Goal: Task Accomplishment & Management: Complete application form

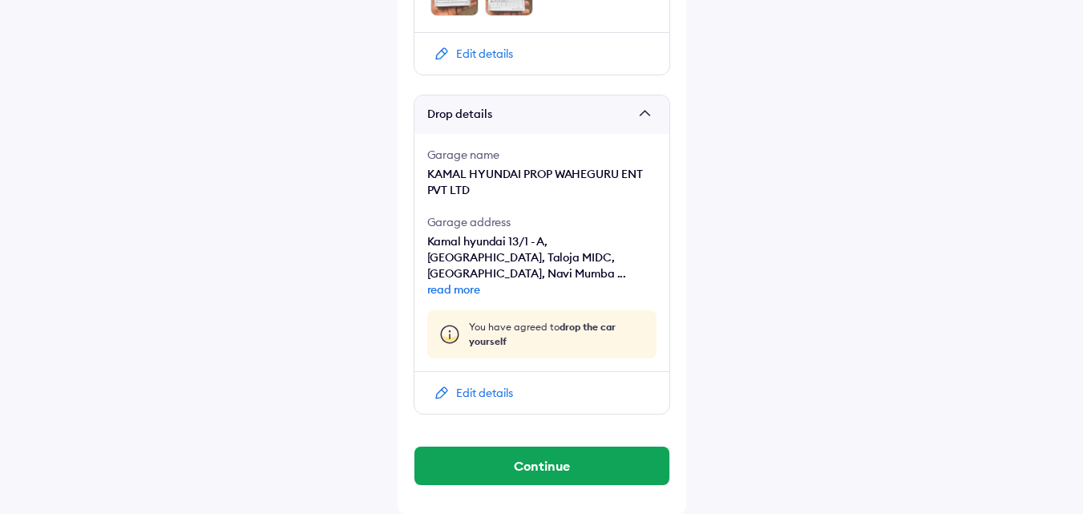
scroll to position [1030, 0]
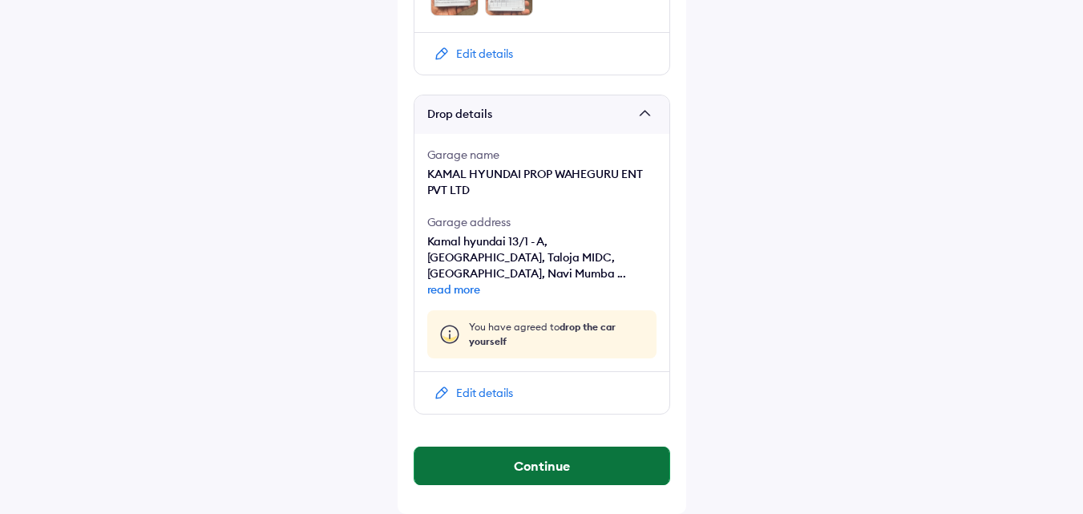
click at [557, 447] on button "Continue" at bounding box center [542, 466] width 255 height 38
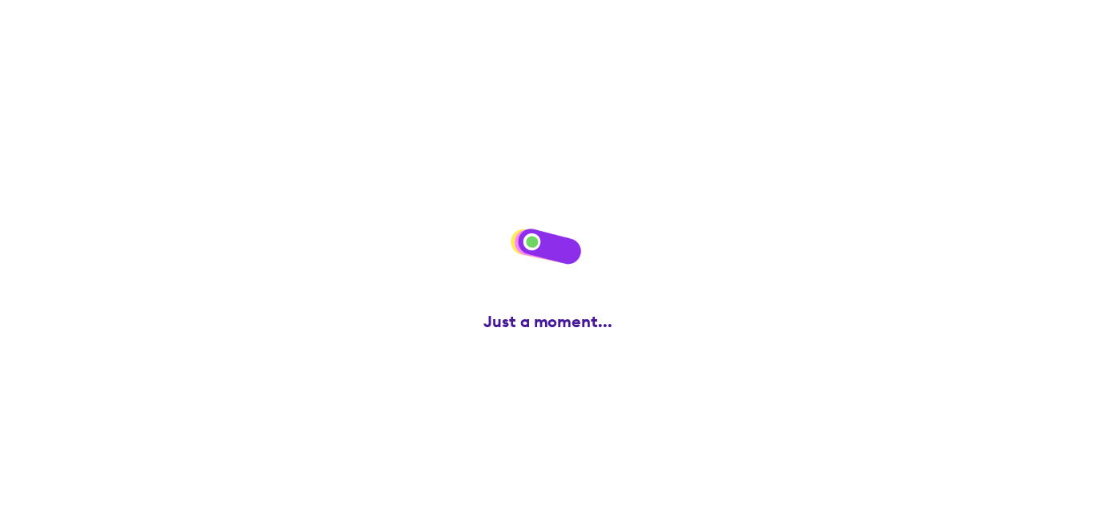
scroll to position [0, 0]
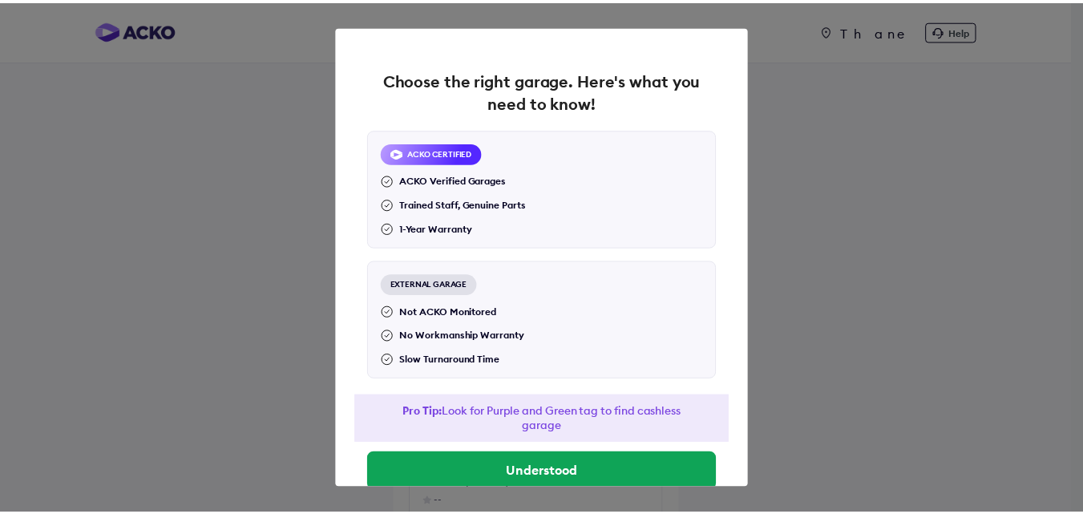
scroll to position [35, 0]
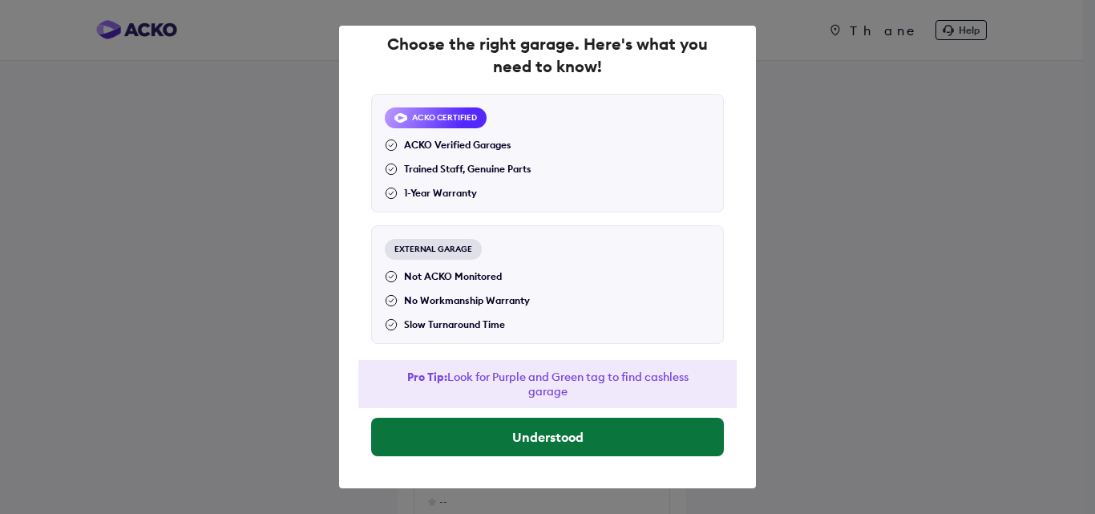
click at [510, 430] on button "Understood" at bounding box center [547, 437] width 353 height 38
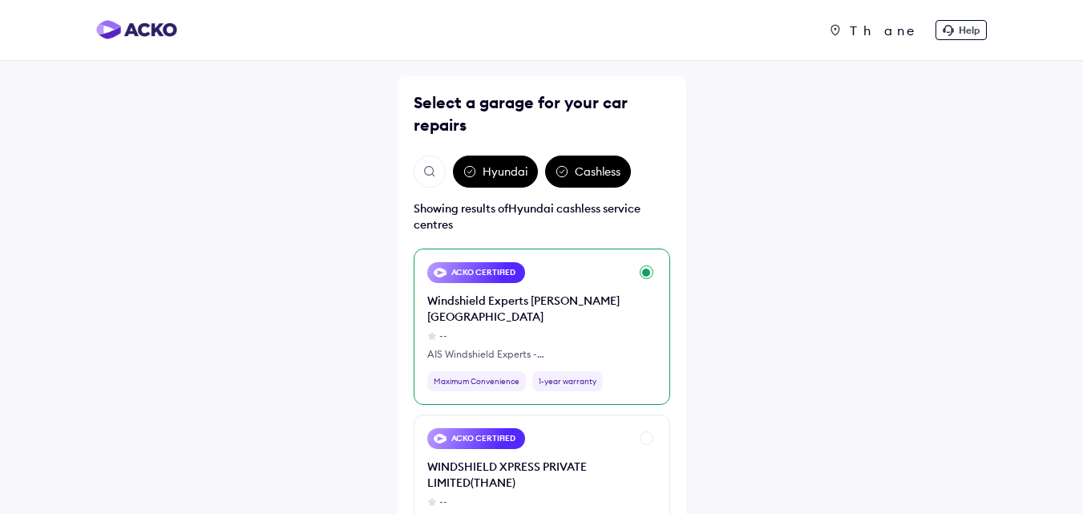
scroll to position [80, 0]
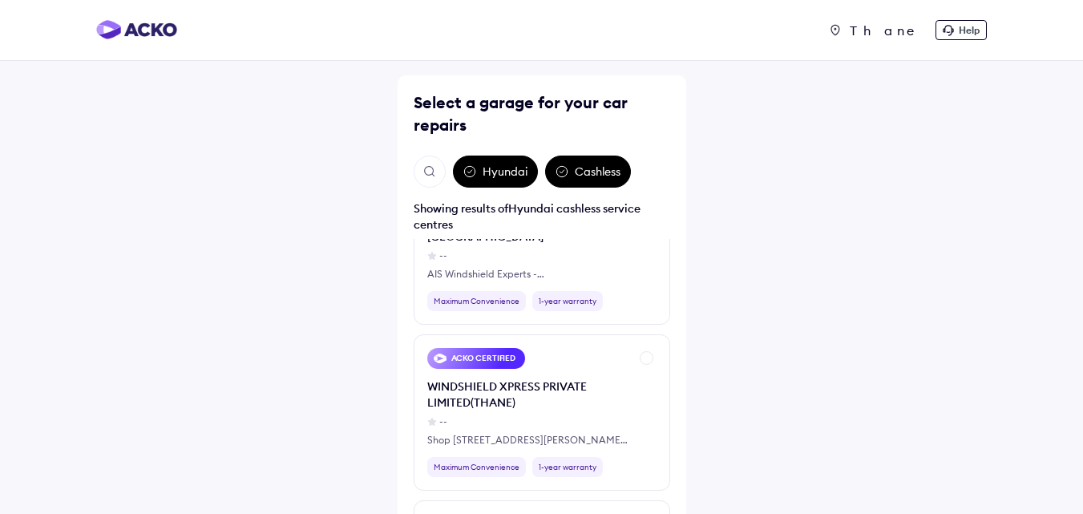
click at [430, 171] on img "Open search" at bounding box center [430, 171] width 14 height 14
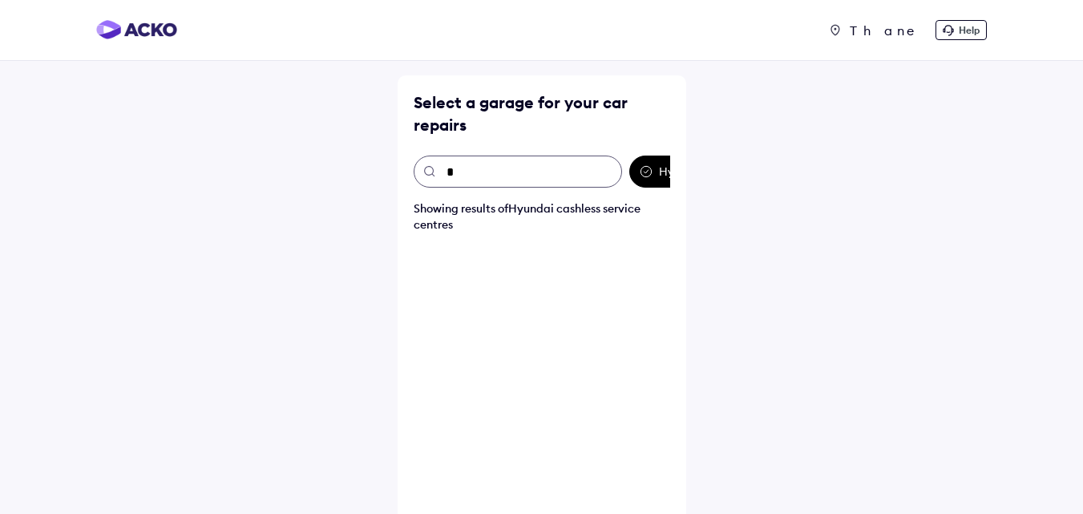
scroll to position [0, 0]
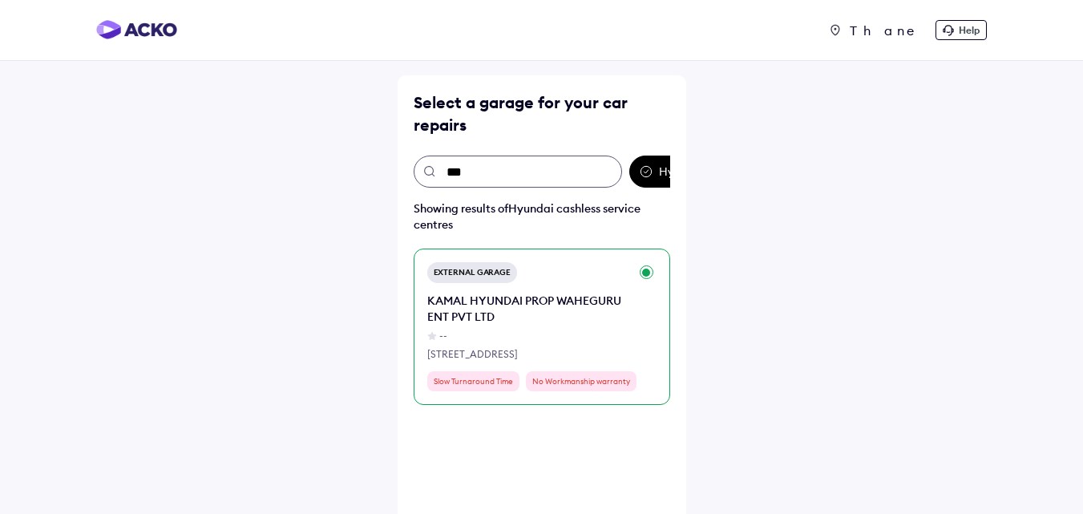
type input "****"
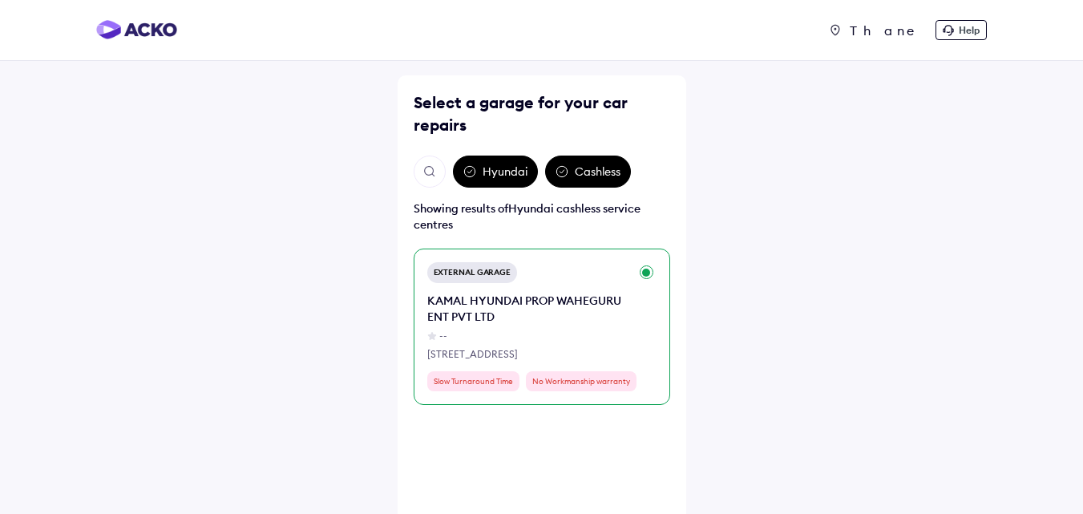
click at [502, 321] on div "KAMAL HYUNDAI PROP WAHEGURU ENT PVT LTD" at bounding box center [528, 309] width 202 height 32
click at [493, 305] on div "KAMAL HYUNDAI PROP WAHEGURU ENT PVT LTD" at bounding box center [528, 309] width 202 height 32
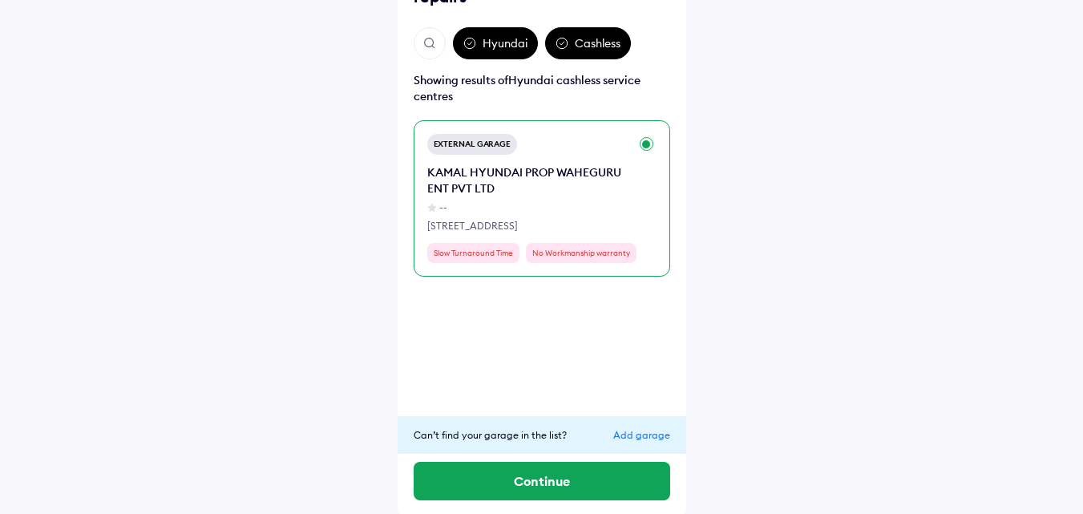
scroll to position [131, 0]
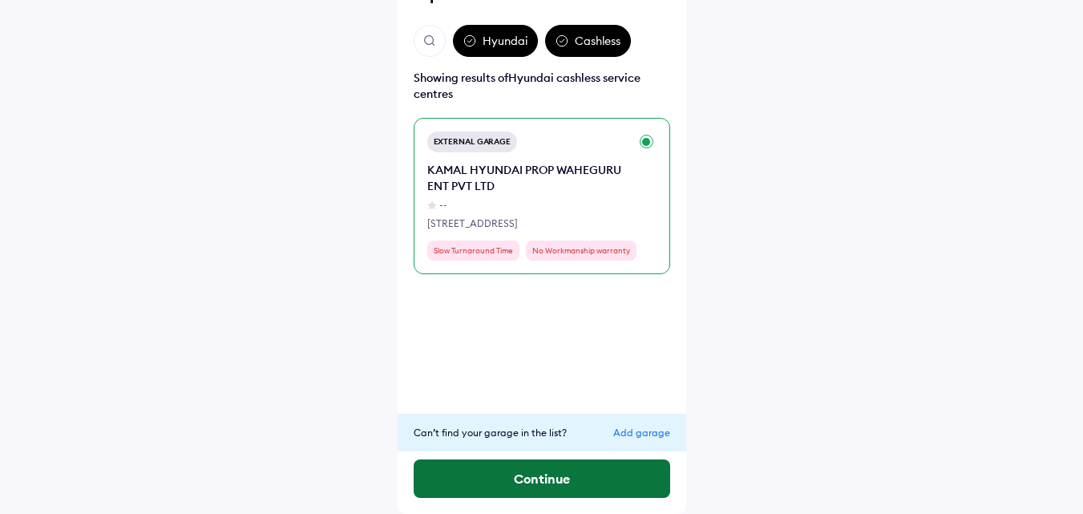
click at [503, 459] on button "Continue" at bounding box center [542, 478] width 257 height 38
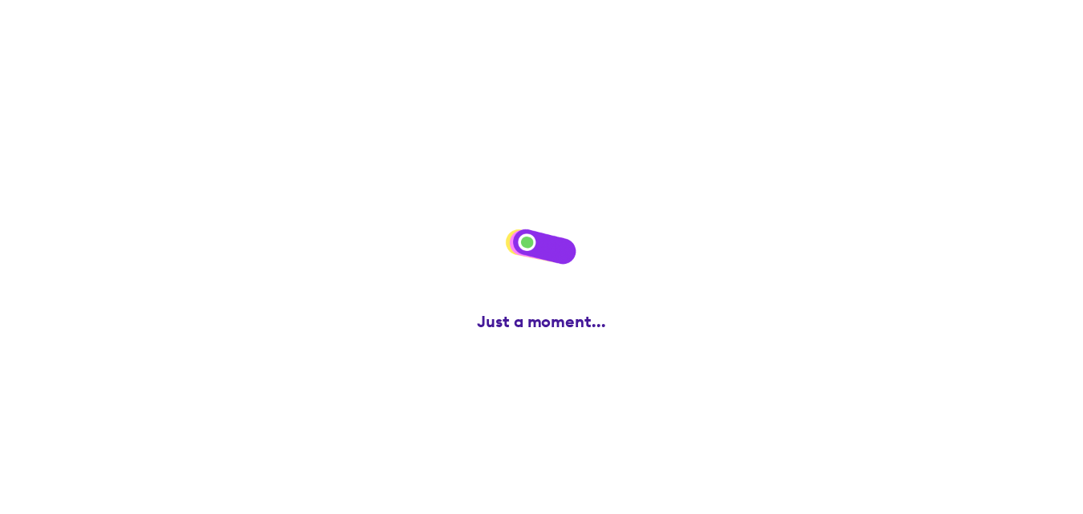
scroll to position [0, 0]
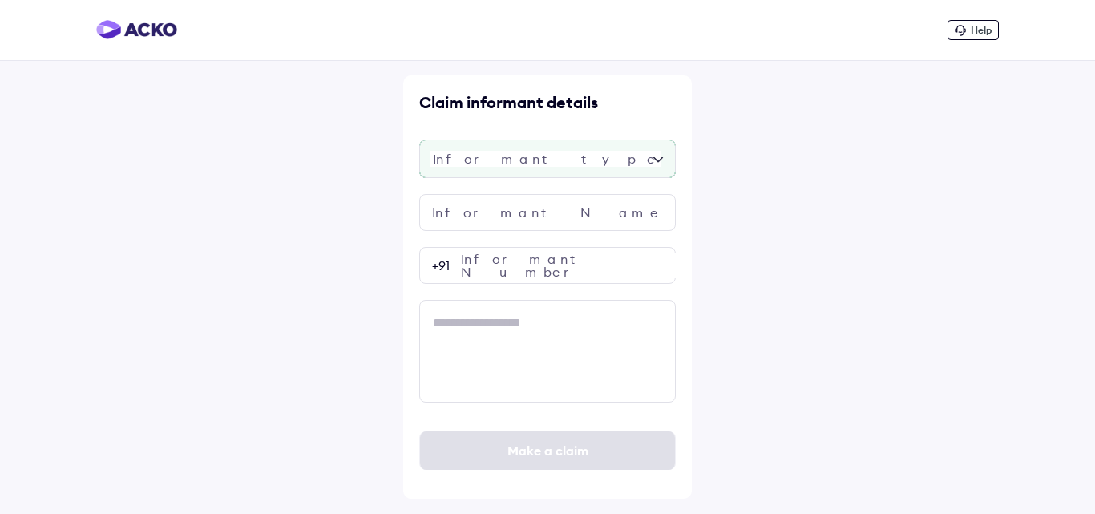
click at [522, 174] on div at bounding box center [547, 159] width 257 height 38
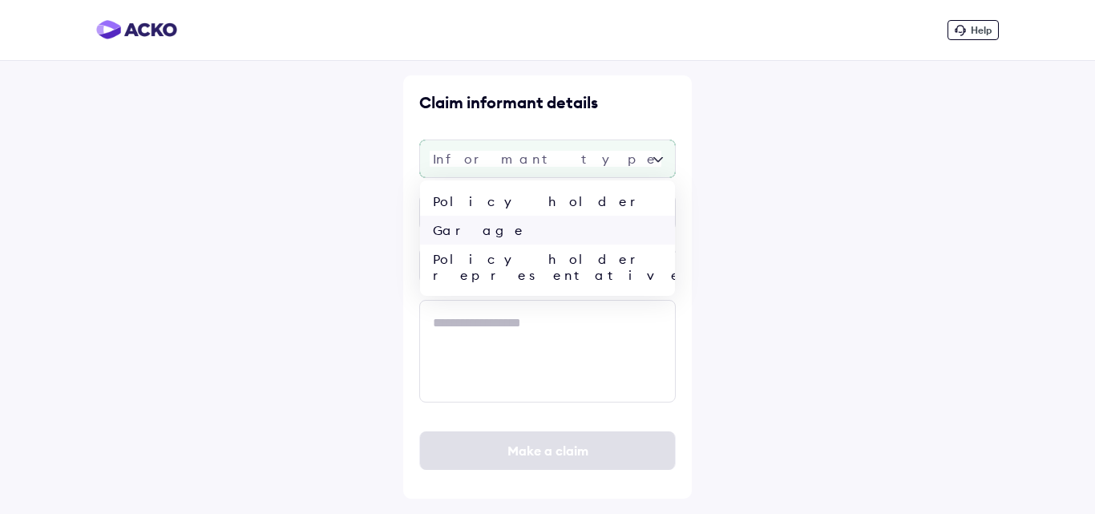
click at [520, 230] on div "Garage" at bounding box center [547, 230] width 255 height 29
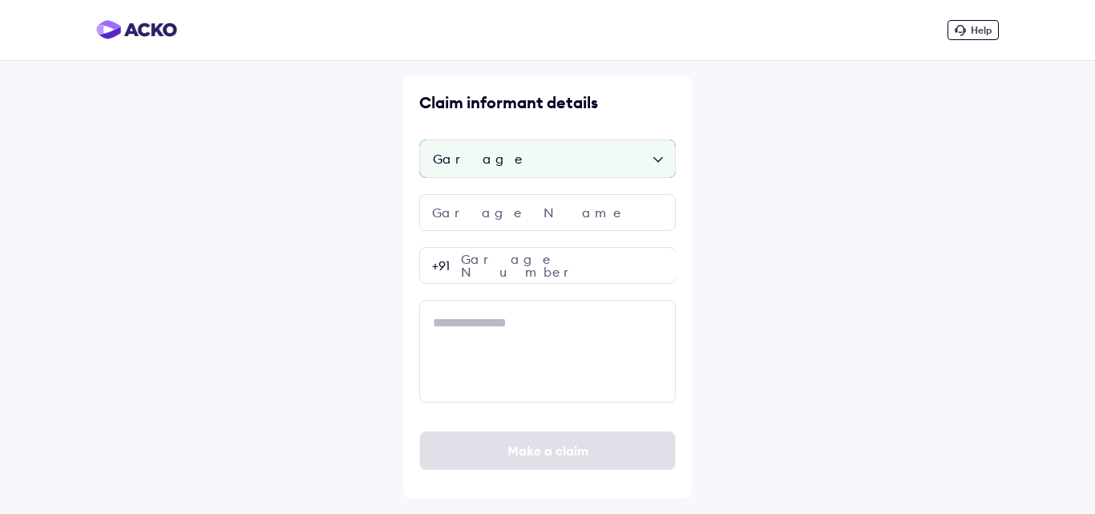
drag, startPoint x: 470, startPoint y: 148, endPoint x: 473, endPoint y: 171, distance: 22.7
click at [470, 154] on div "Garage" at bounding box center [547, 159] width 257 height 38
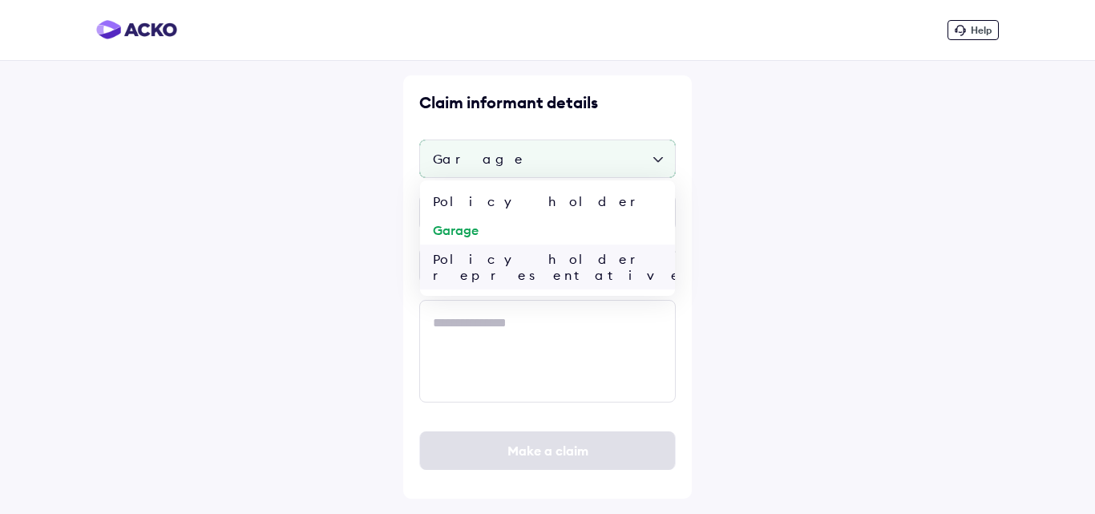
click at [496, 263] on div "Policy holder representative" at bounding box center [547, 267] width 255 height 45
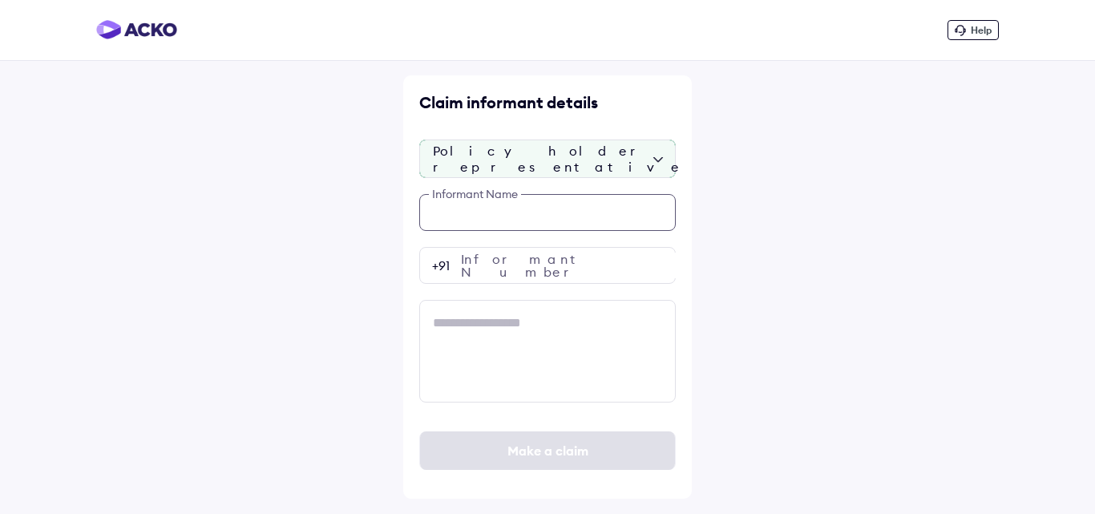
click at [483, 221] on input "text" at bounding box center [547, 212] width 257 height 37
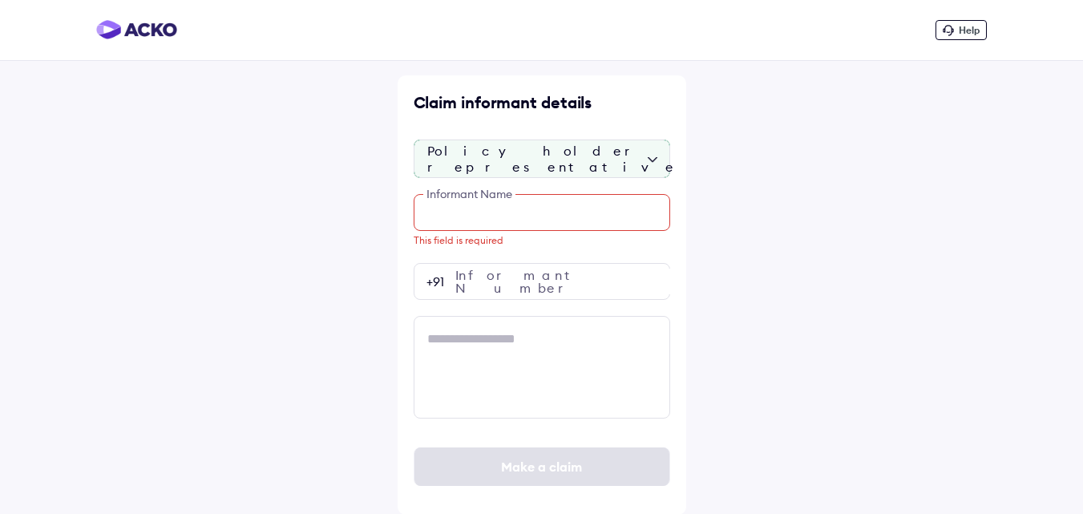
paste input "********"
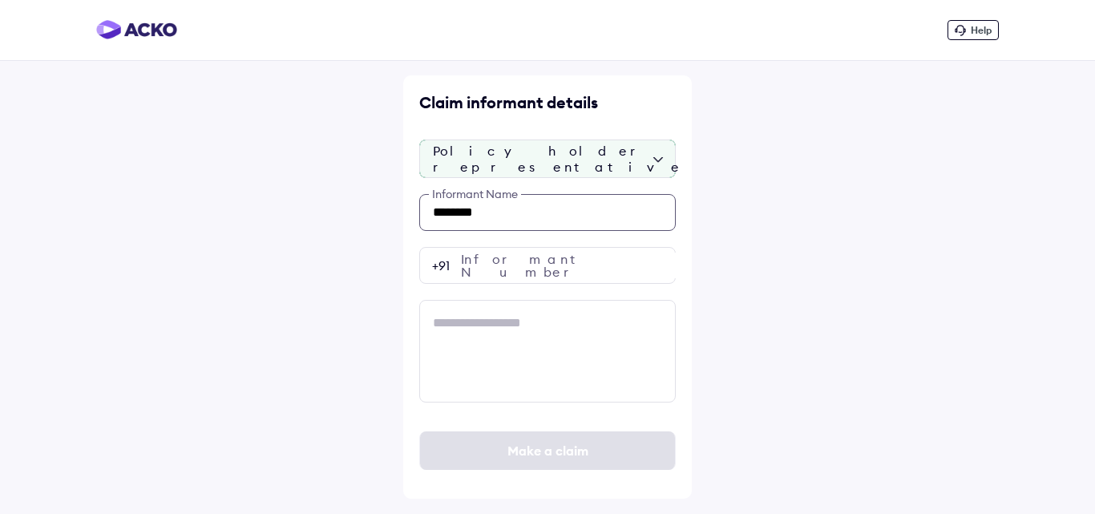
type input "********"
click at [481, 248] on input "number" at bounding box center [547, 265] width 257 height 37
paste input "**********"
type input "**********"
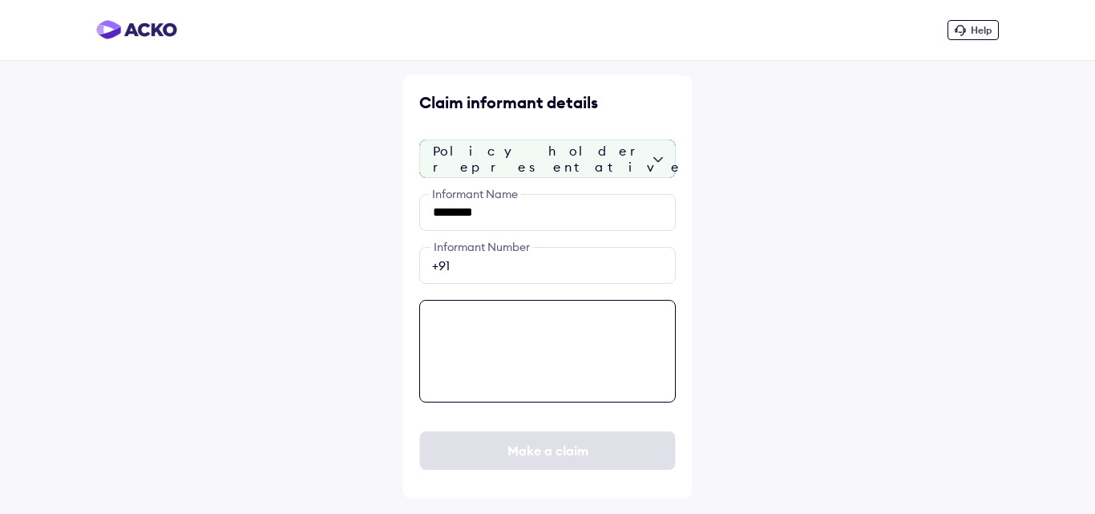
click at [451, 352] on textarea at bounding box center [547, 351] width 257 height 103
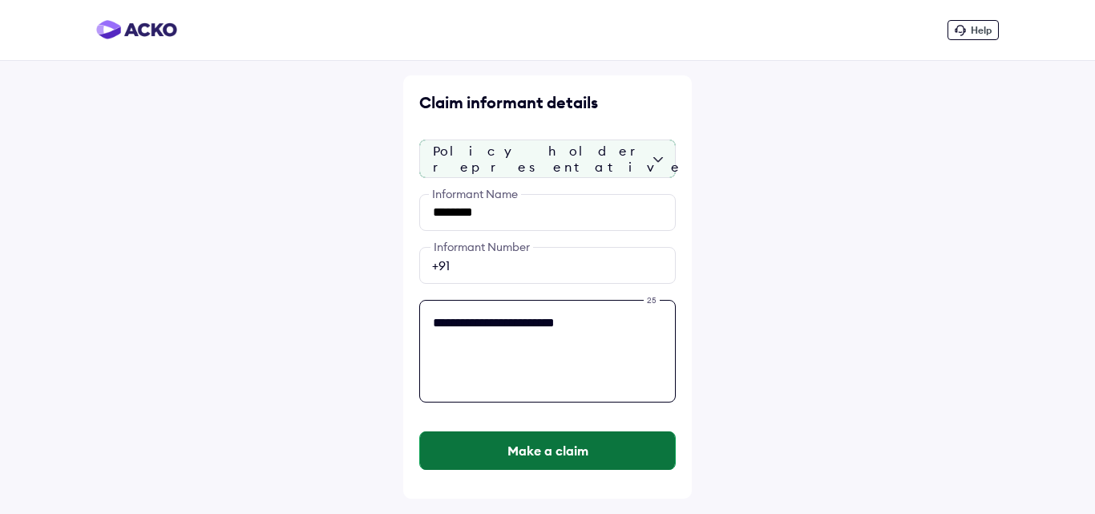
type textarea "**********"
click at [527, 443] on button "Make a claim" at bounding box center [547, 450] width 255 height 38
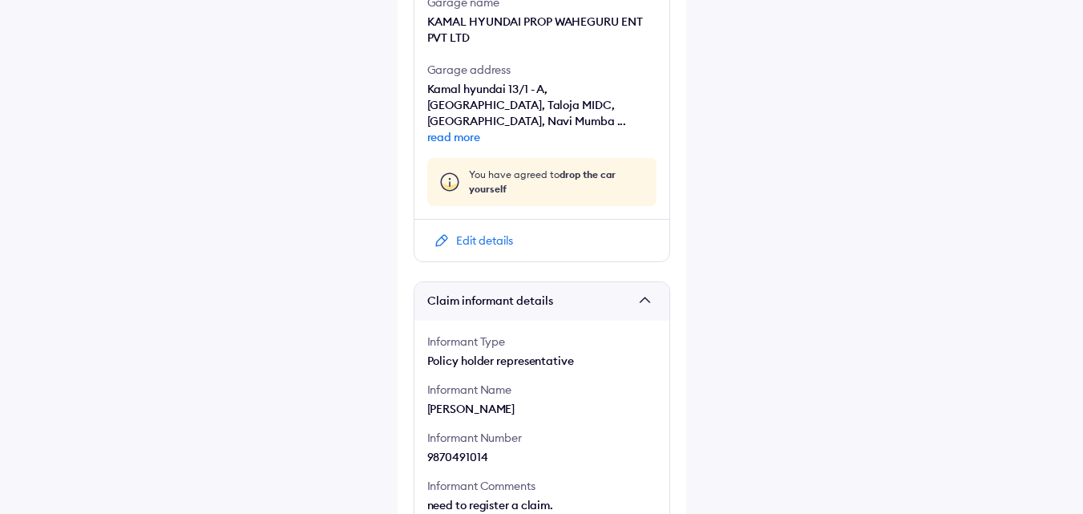
scroll to position [1295, 0]
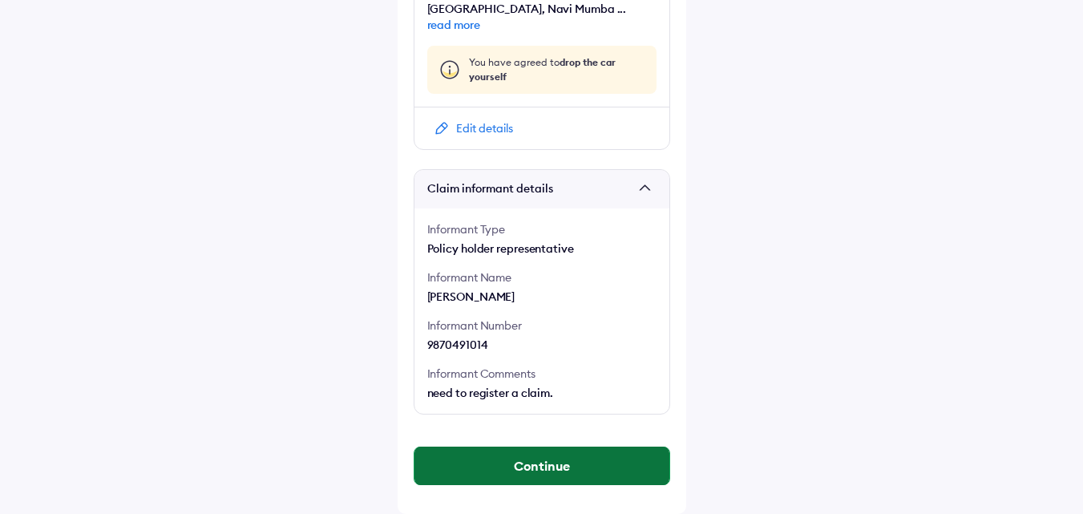
click at [477, 463] on button "Continue" at bounding box center [542, 466] width 255 height 38
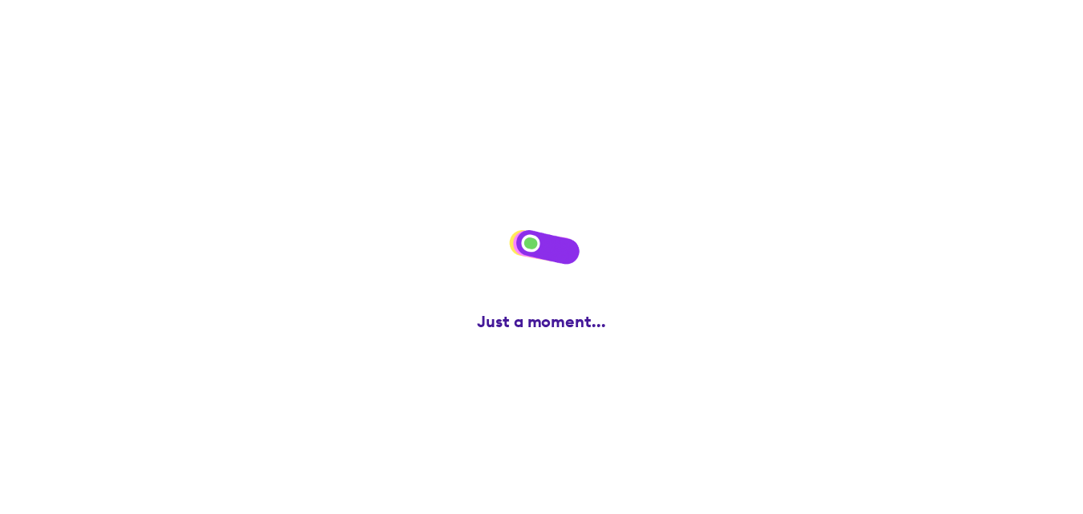
scroll to position [0, 0]
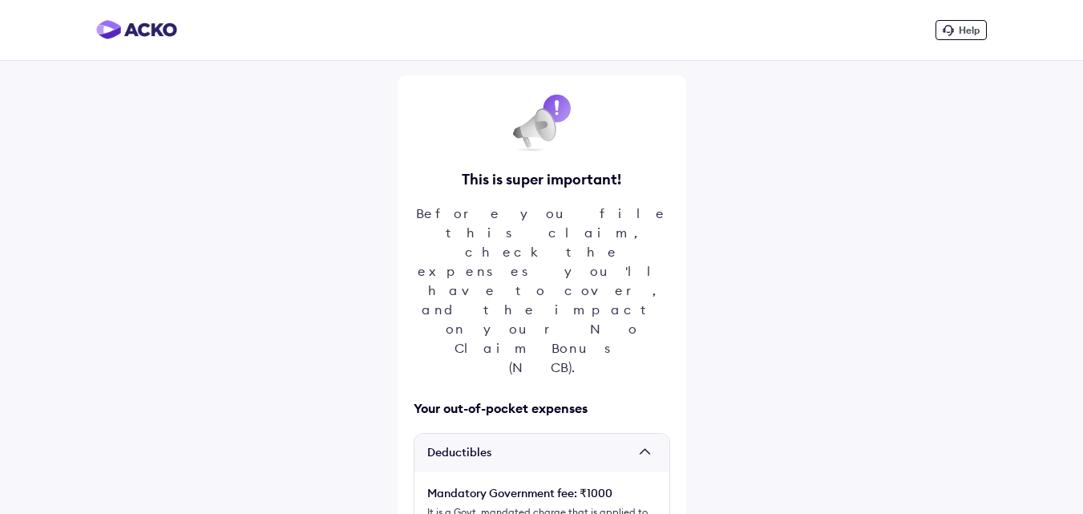
scroll to position [43, 0]
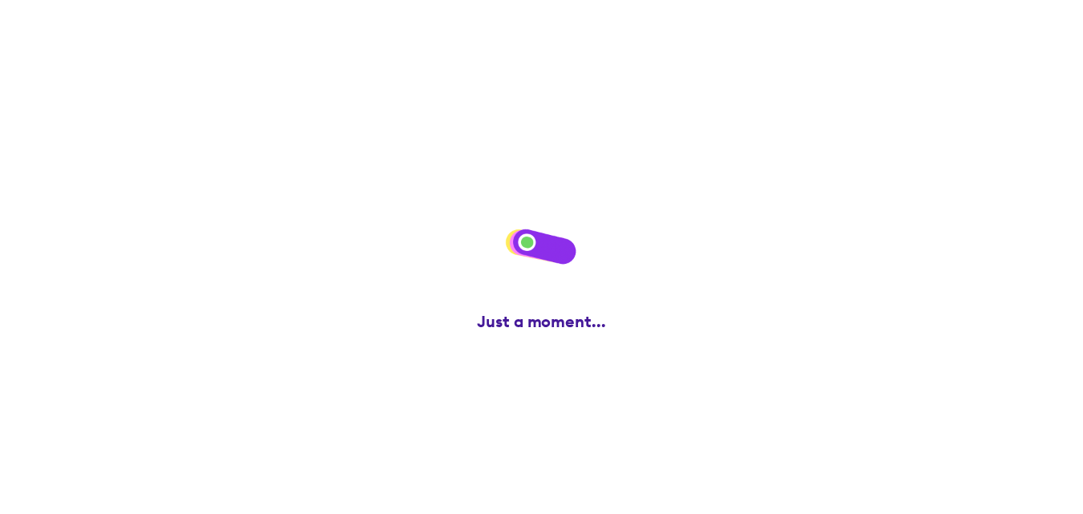
scroll to position [0, 0]
